Goal: Task Accomplishment & Management: Use online tool/utility

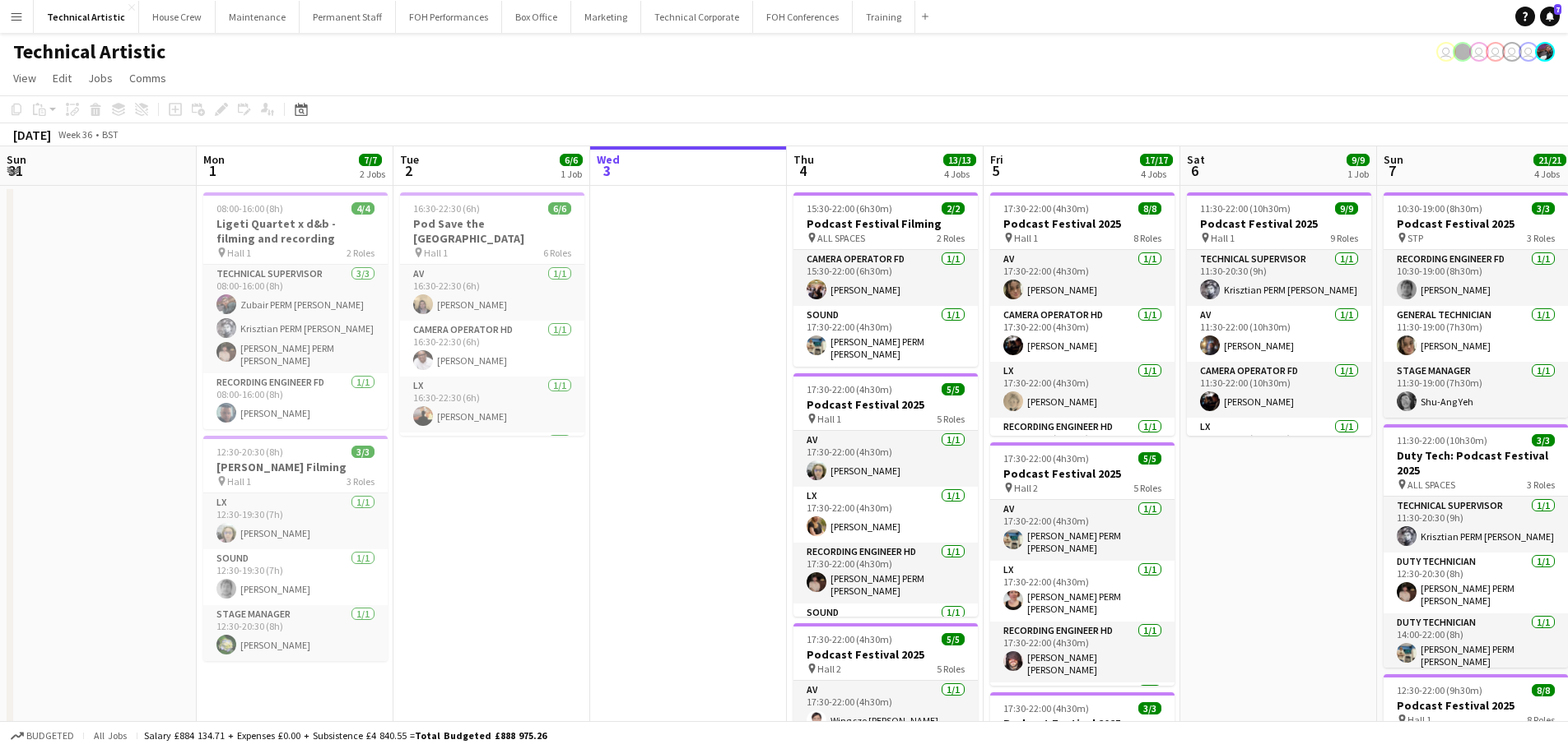
scroll to position [0, 763]
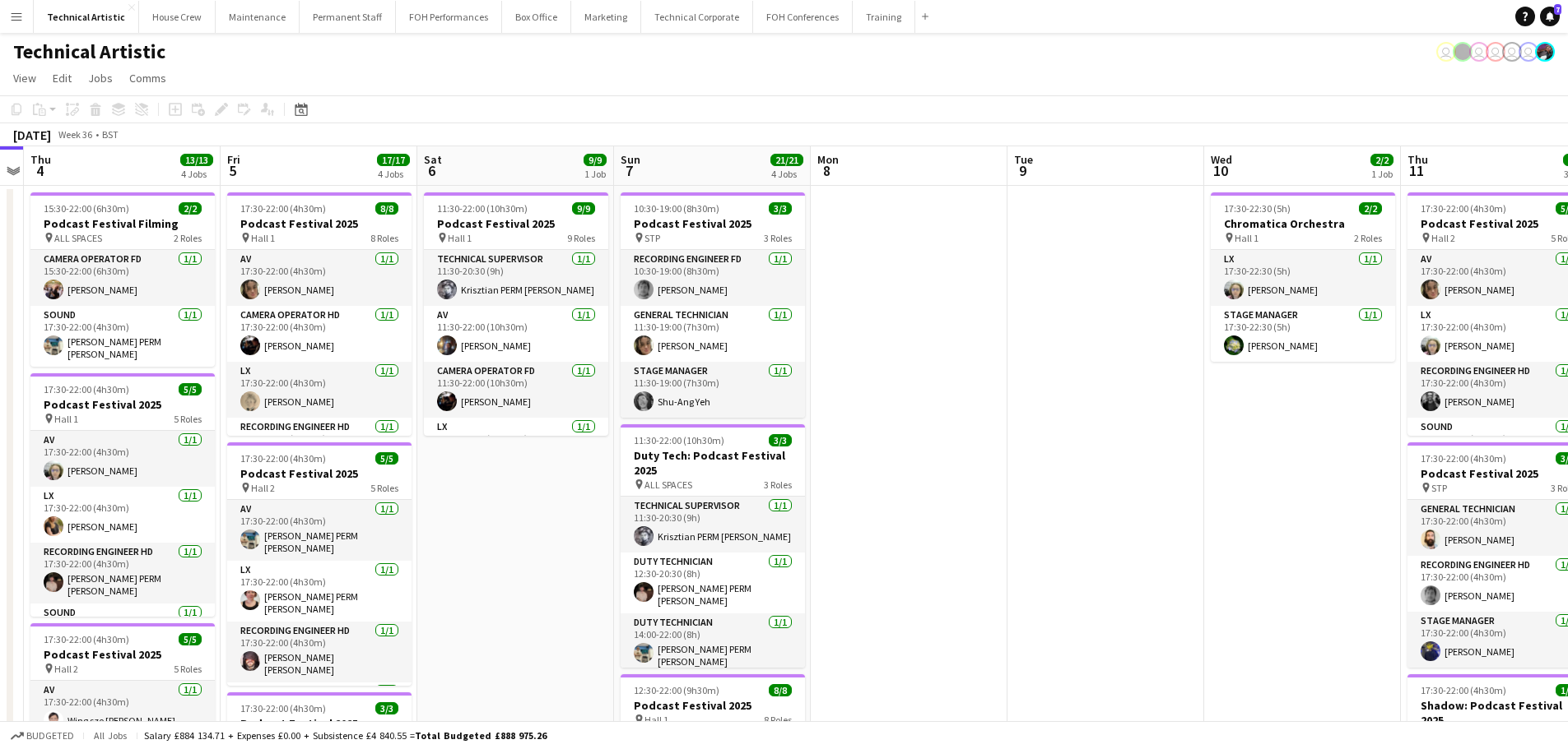
drag, startPoint x: 712, startPoint y: 317, endPoint x: 196, endPoint y: 319, distance: 516.0
click at [196, 319] on app-calendar-viewport "Sun 31 Mon 1 7/7 2 Jobs Tue 2 6/6 1 Job Wed 3 Thu 4 13/13 4 Jobs Fri 5 17/17 4 …" at bounding box center [784, 680] width 1568 height 1069
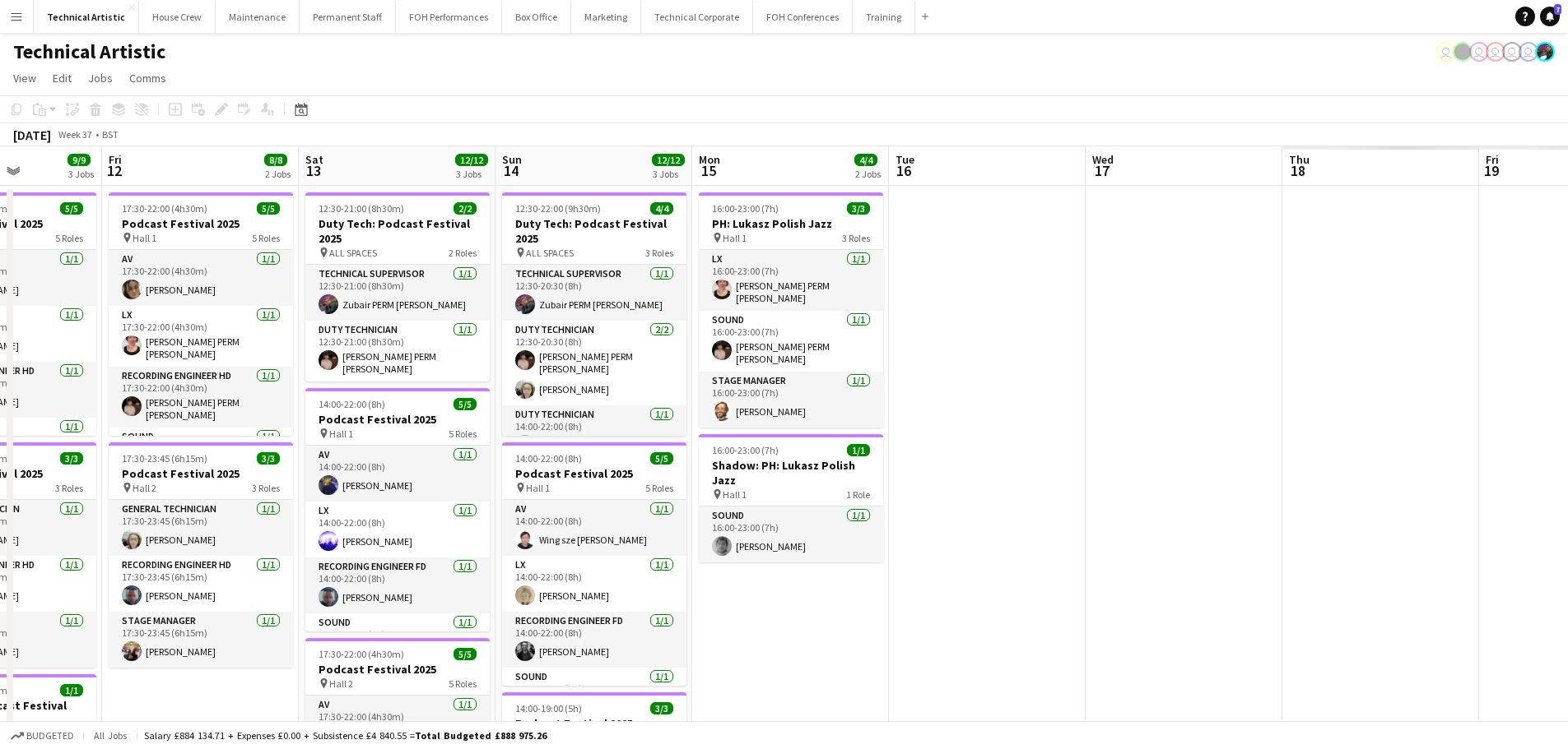
drag, startPoint x: 904, startPoint y: 409, endPoint x: 13, endPoint y: 320, distance: 895.4
click at [0, 322] on app-calendar-viewport "Tue 9 Wed 10 2/2 1 Job Thu 11 9/9 3 Jobs Fri 12 8/8 2 Jobs Sat 13 12/12 3 Jobs …" at bounding box center [784, 680] width 1568 height 1069
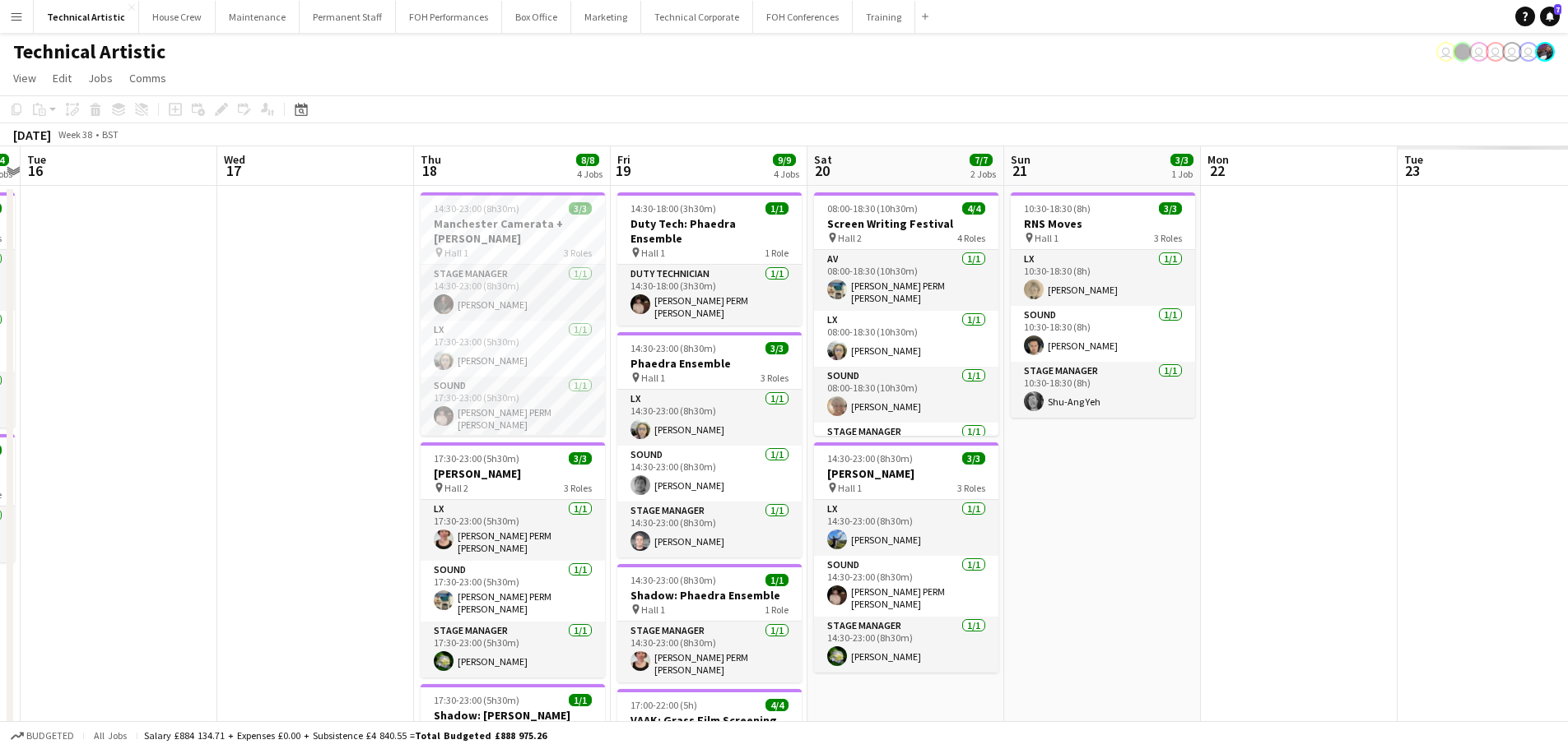
drag, startPoint x: 429, startPoint y: 339, endPoint x: 195, endPoint y: 339, distance: 234.0
click at [195, 339] on app-calendar-viewport "Sat 13 12/12 3 Jobs Sun 14 12/12 3 Jobs Mon 15 4/4 2 Jobs Tue 16 Wed 17 Thu 18 …" at bounding box center [784, 680] width 1568 height 1069
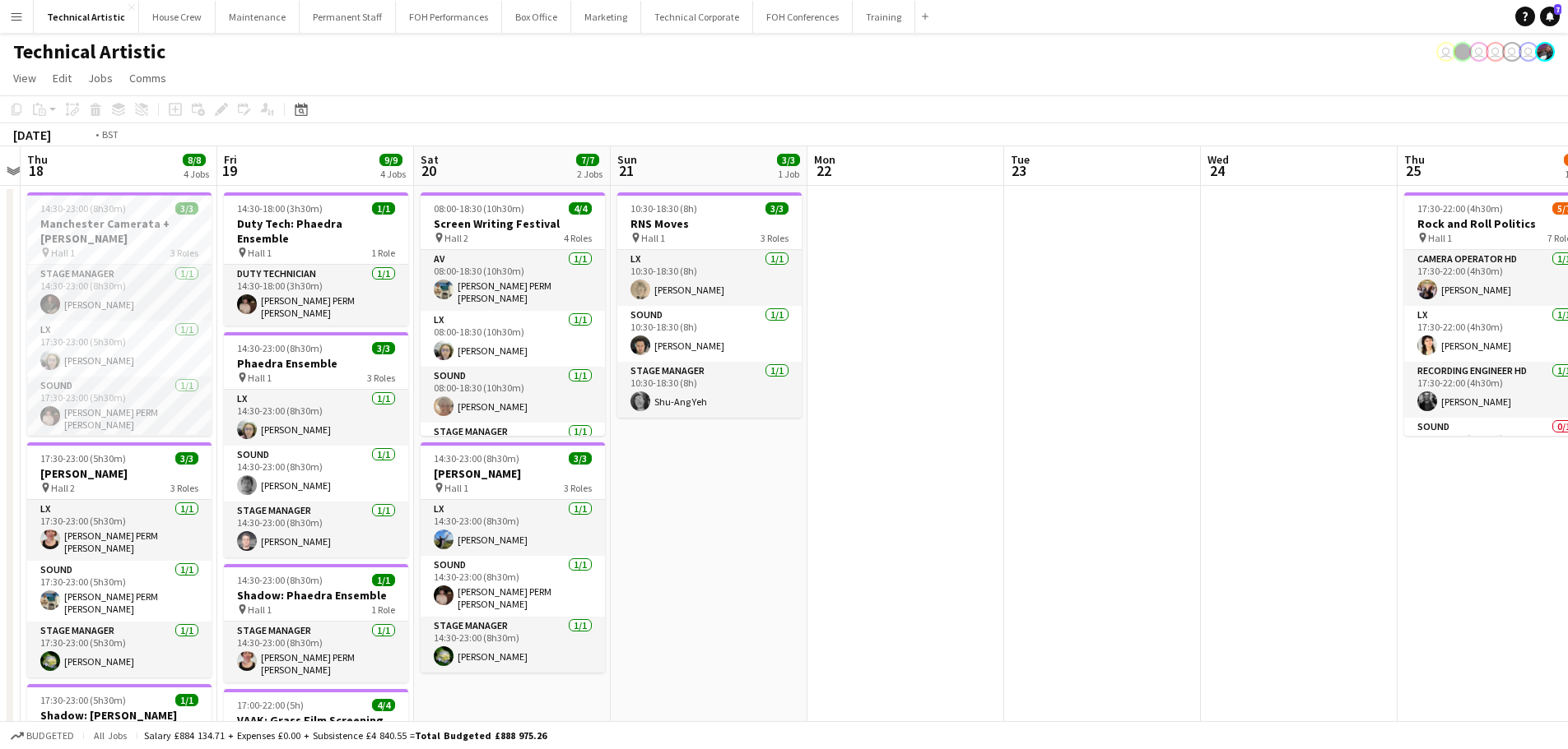
scroll to position [0, 497]
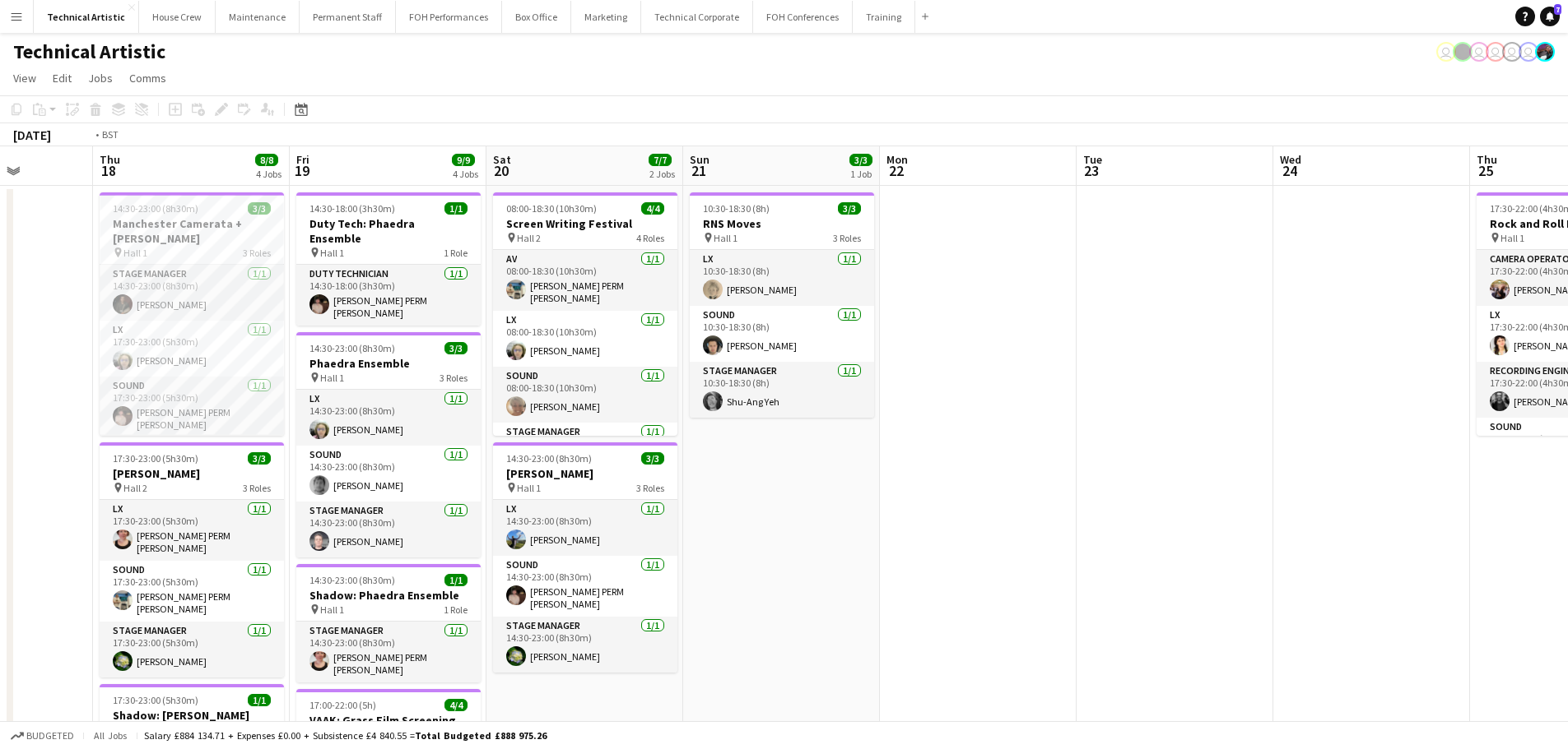
drag, startPoint x: 1117, startPoint y: 408, endPoint x: 206, endPoint y: 293, distance: 918.2
click at [206, 293] on app-calendar-viewport "Mon 15 4/4 2 Jobs Tue 16 Wed 17 Thu 18 8/8 4 Jobs Fri 19 9/9 4 Jobs Sat 20 7/7 …" at bounding box center [784, 680] width 1568 height 1069
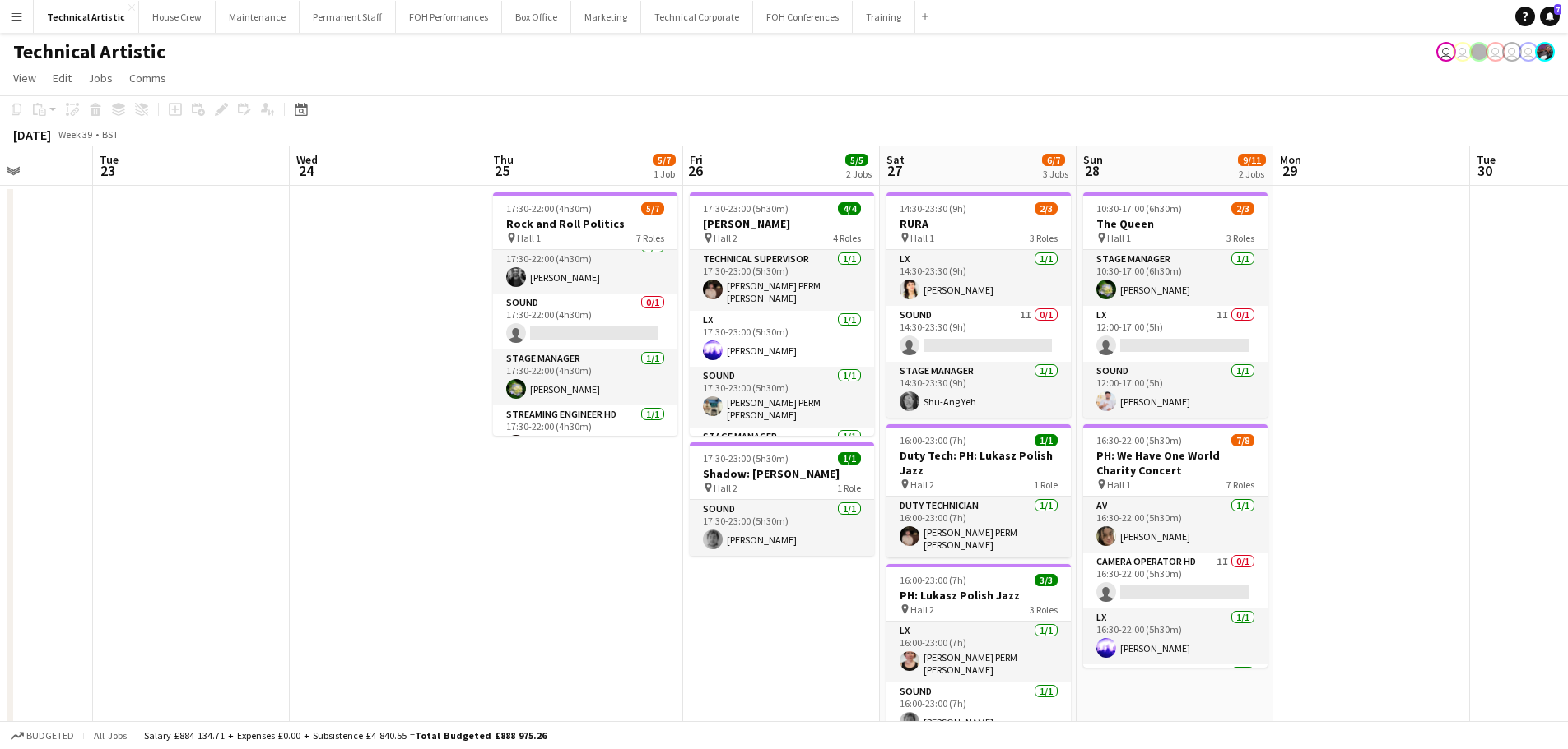
scroll to position [124, 0]
click at [544, 323] on app-card-role "Sound 0/1 17:30-22:00 (4h30m) single-neutral-actions" at bounding box center [585, 322] width 184 height 56
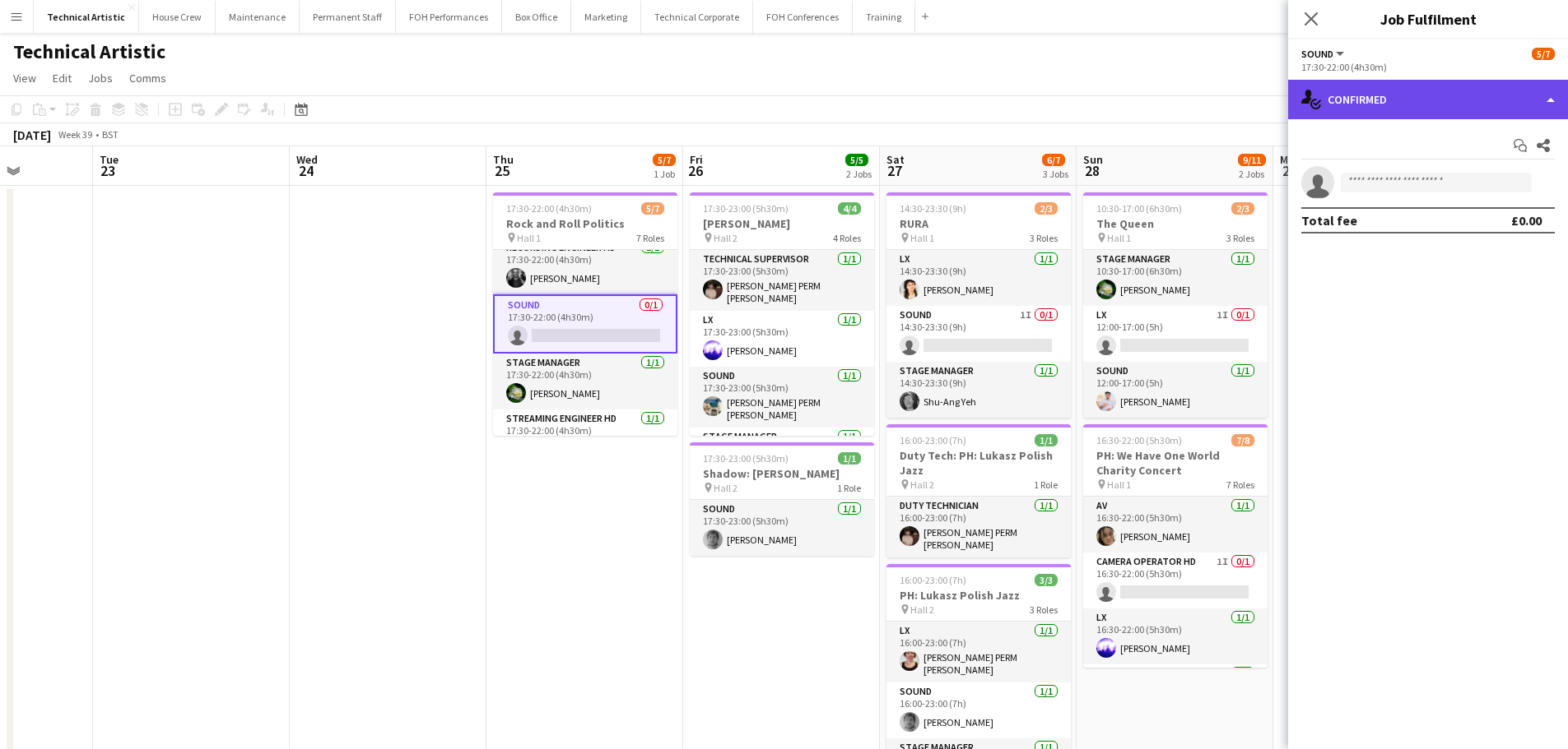
click at [1462, 104] on div "single-neutral-actions-check-2 Confirmed" at bounding box center [1427, 99] width 279 height 39
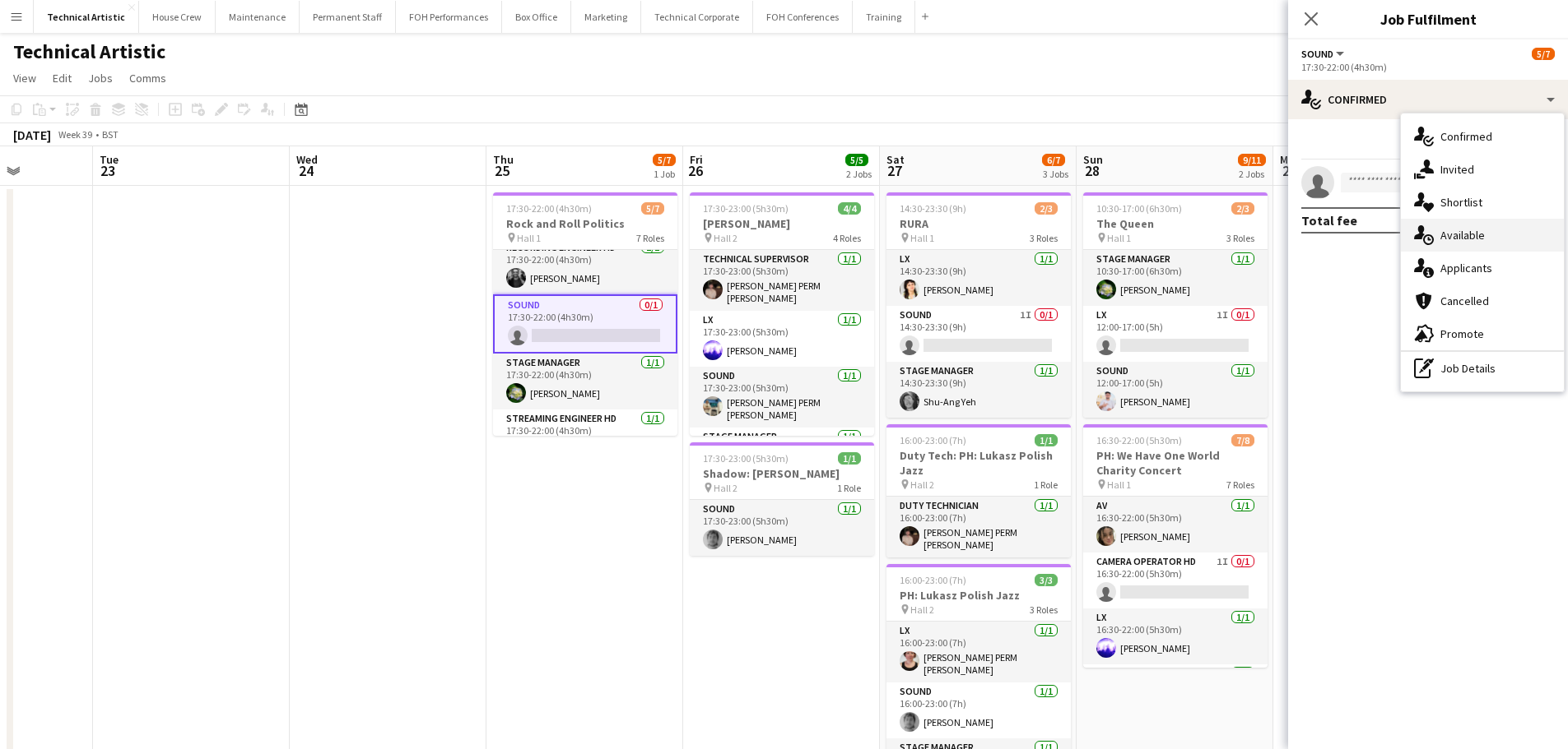
click at [1486, 236] on div "single-neutral-actions-upload Available" at bounding box center [1482, 235] width 163 height 33
